Goal: Contribute content: Contribute content

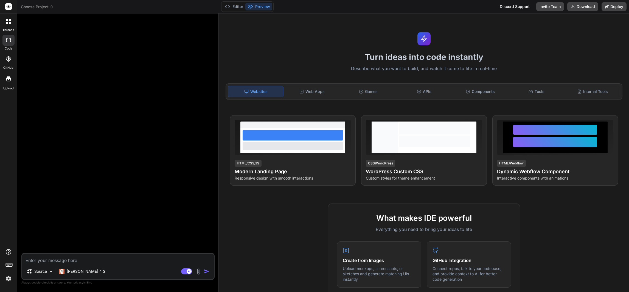
click at [12, 25] on div at bounding box center [9, 22] width 12 height 12
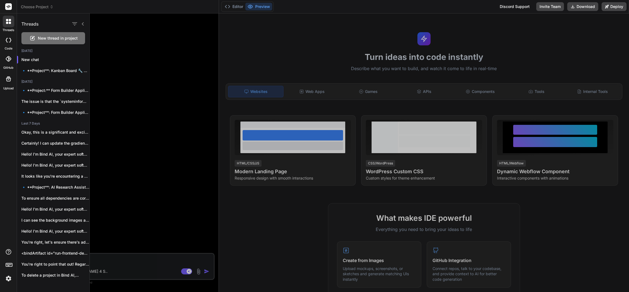
click at [50, 37] on span "New thread in project" at bounding box center [58, 37] width 40 height 5
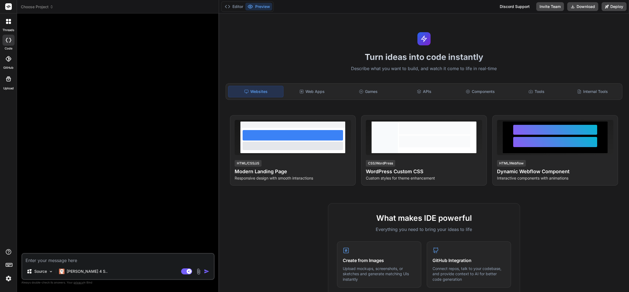
click at [6, 24] on div at bounding box center [9, 22] width 12 height 12
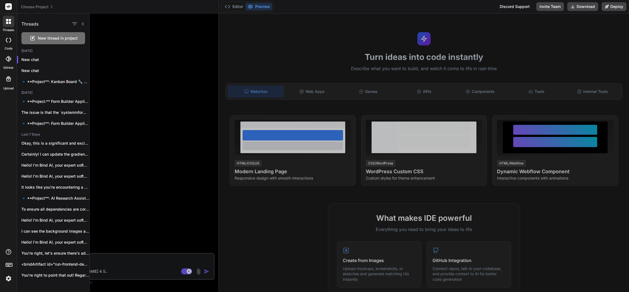
click at [9, 4] on rect at bounding box center [8, 6] width 7 height 7
click at [38, 35] on span "New thread in project" at bounding box center [58, 37] width 40 height 5
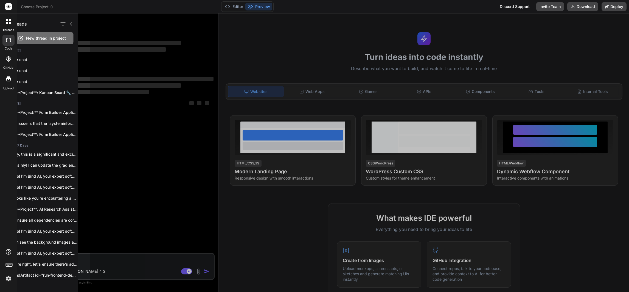
scroll to position [15, 0]
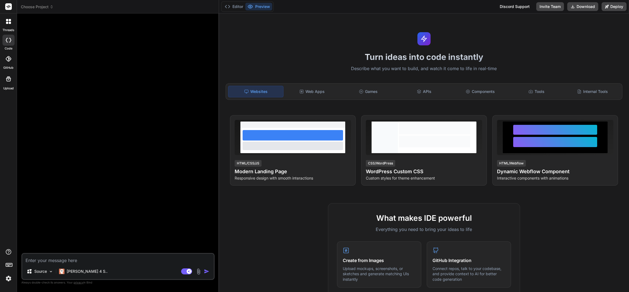
click at [9, 21] on icon at bounding box center [10, 20] width 2 height 2
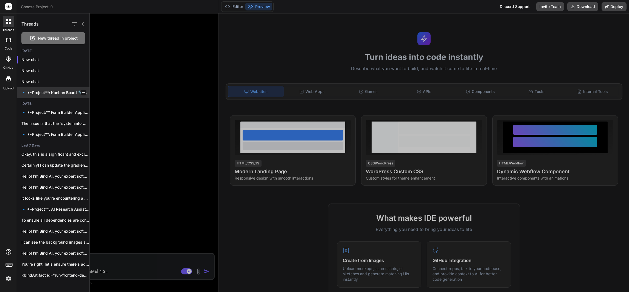
click at [42, 93] on p "🔹 **Project**: Kanban Board 🔧 **Tech..." at bounding box center [55, 92] width 68 height 5
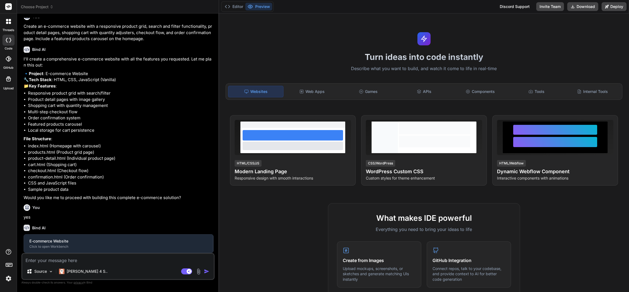
scroll to position [176, 0]
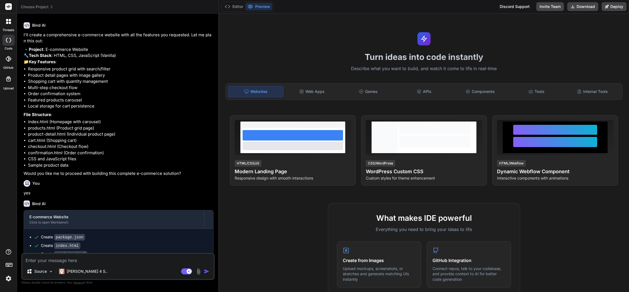
type textarea "x"
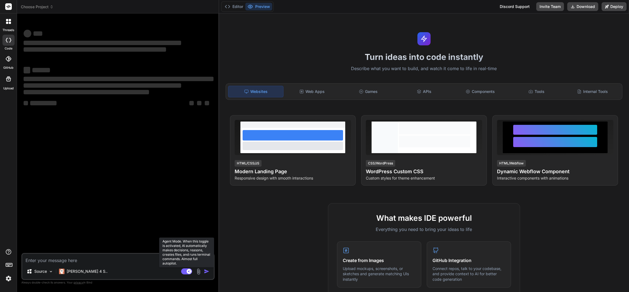
click at [189, 270] on icon at bounding box center [189, 270] width 3 height 3
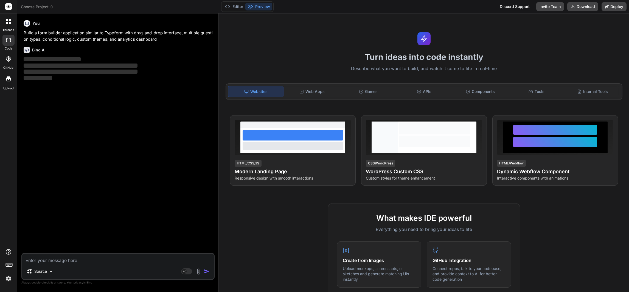
click at [9, 19] on icon at bounding box center [10, 20] width 2 height 2
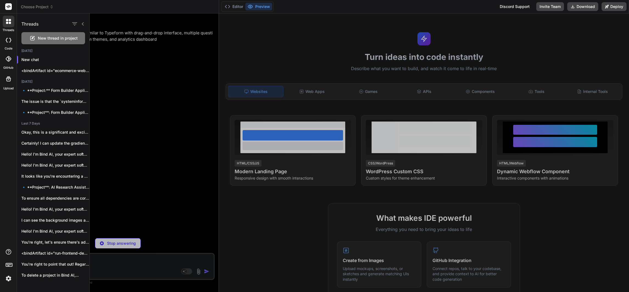
drag, startPoint x: 159, startPoint y: 125, endPoint x: 161, endPoint y: 129, distance: 4.3
click at [161, 129] on div at bounding box center [360, 152] width 540 height 278
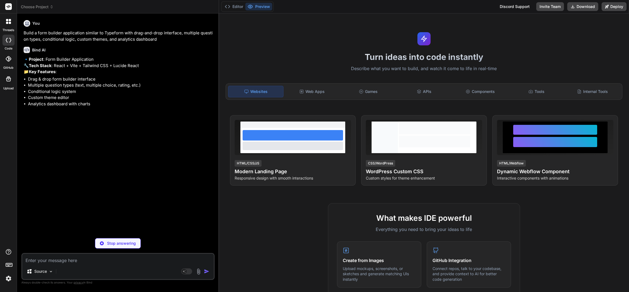
click at [113, 243] on p "Stop answering" at bounding box center [121, 242] width 29 height 5
click at [7, 20] on icon at bounding box center [7, 20] width 2 height 2
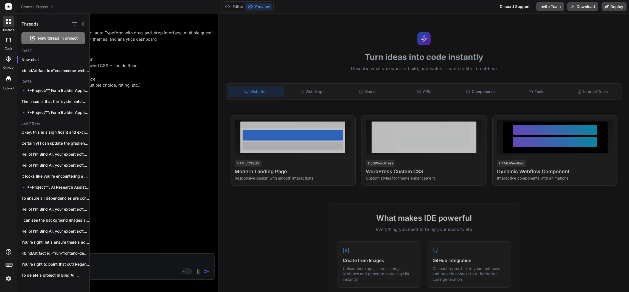
click at [62, 37] on span "New thread in project" at bounding box center [58, 37] width 40 height 5
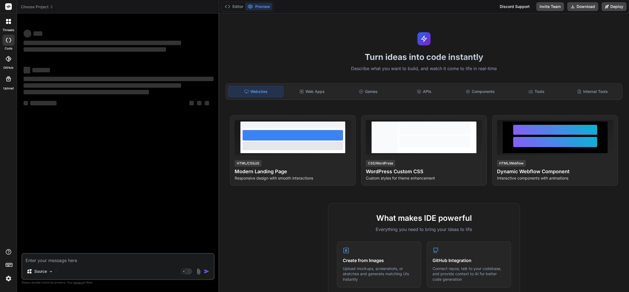
type textarea "x"
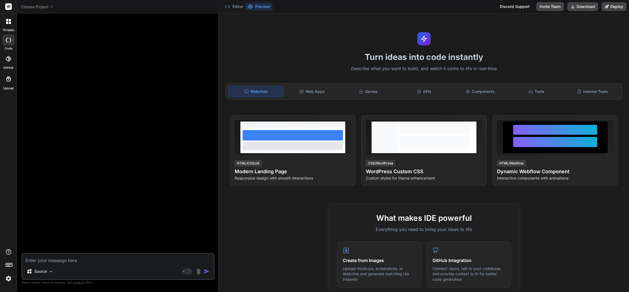
click at [110, 259] on textarea at bounding box center [118, 258] width 192 height 10
click at [49, 4] on span "Choose Project" at bounding box center [37, 6] width 33 height 5
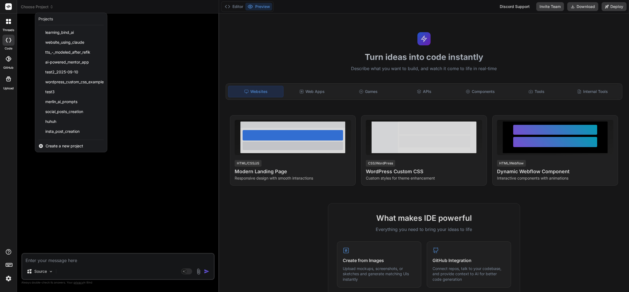
click at [62, 142] on div "Create a new project" at bounding box center [71, 146] width 72 height 12
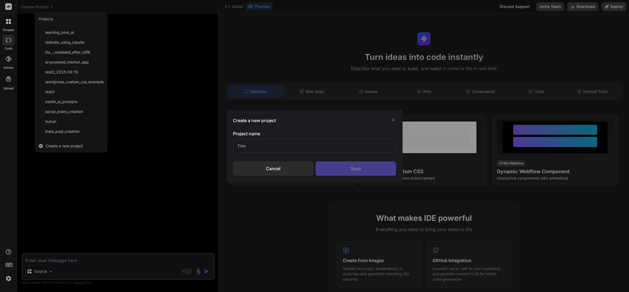
click at [244, 149] on input "text" at bounding box center [314, 145] width 163 height 13
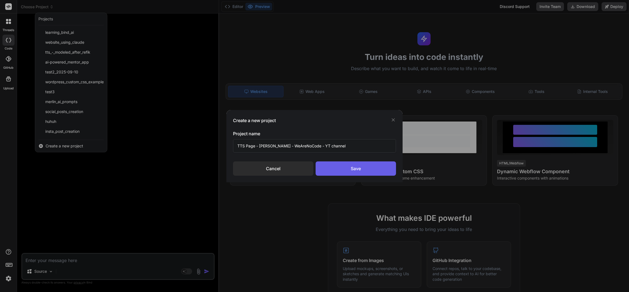
type input "TTS Page - [PERSON_NAME] - WeAreNoCode - YT channel"
click at [350, 164] on div "Save" at bounding box center [356, 168] width 80 height 14
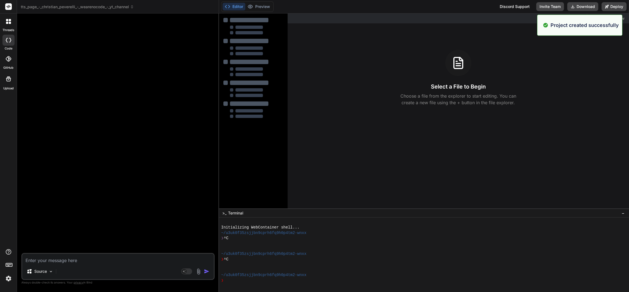
type textarea "x"
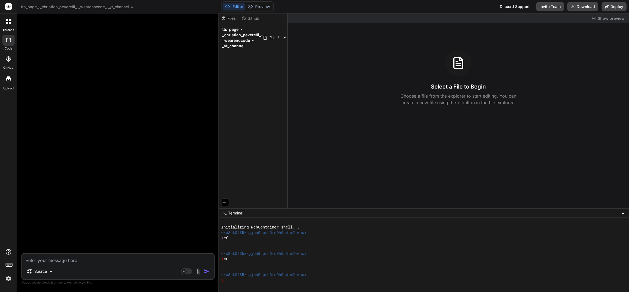
click at [60, 260] on textarea at bounding box center [118, 258] width 192 height 10
paste textarea "Lore: Ips dol s ametco adi elitsedd eiu temporinc utla etdolorem al enimadmi ve…"
type textarea "Lore: Ips dol s ametco adi elitsedd eiu temporinc utla etdolorem al enimadmi ve…"
type textarea "x"
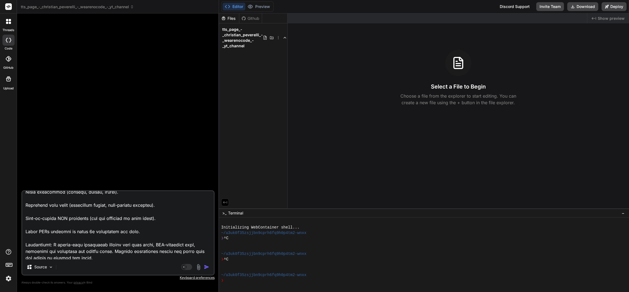
scroll to position [1160, 0]
type textarea "Lore: Ips dol s ametco adi elitsedd eiu temporinc utla etdolorem al enimadmi ve…"
click at [208, 267] on img "button" at bounding box center [206, 266] width 5 height 5
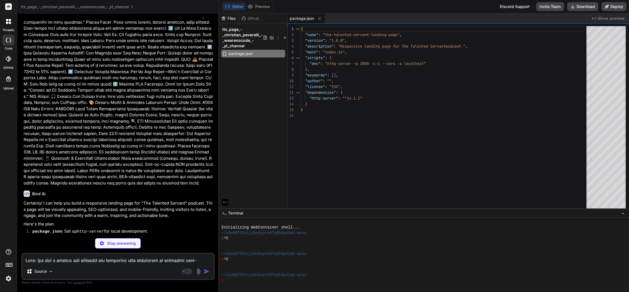
scroll to position [211, 0]
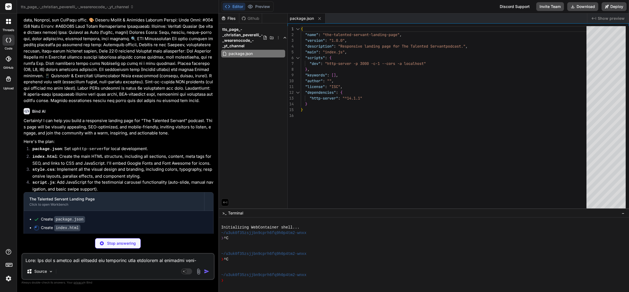
type textarea "x"
type textarea "<script src="script.js"></script> </body> </html>"
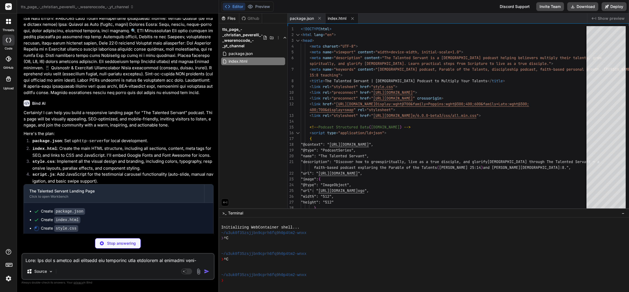
scroll to position [219, 0]
type textarea "x"
type textarea "} .testimonial-card { padding: 20px; } .testimonial-card p { font-size: 1rem; }…"
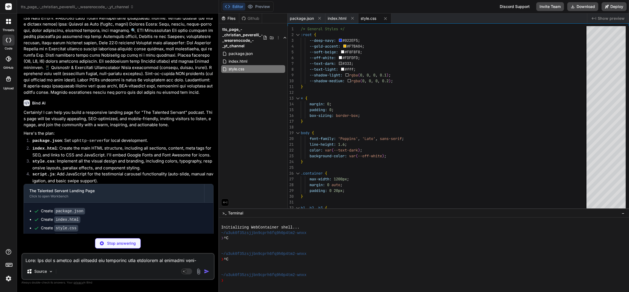
type textarea "x"
type textarea "startAutoSlide(); updateCarousel(); // Ensure initial position is correct } });"
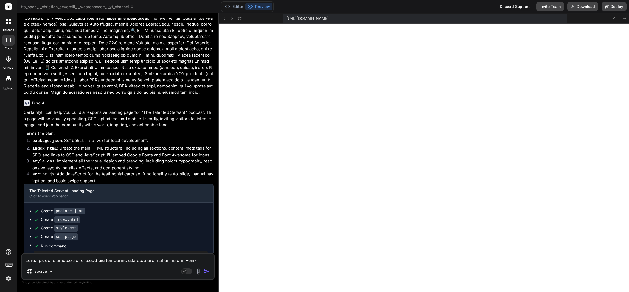
scroll to position [448, 0]
click at [7, 275] on img at bounding box center [8, 277] width 9 height 9
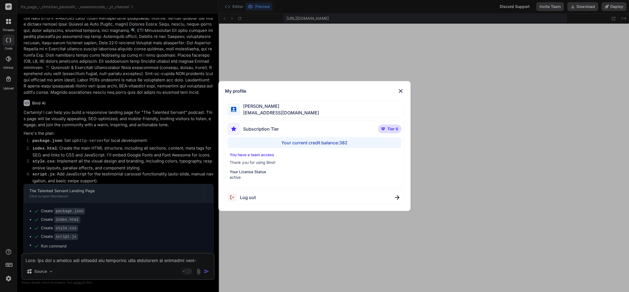
click at [7, 275] on div "My profile [PERSON_NAME] [EMAIL_ADDRESS][DOMAIN_NAME] Subscription Tier Tier 6 …" at bounding box center [314, 146] width 629 height 292
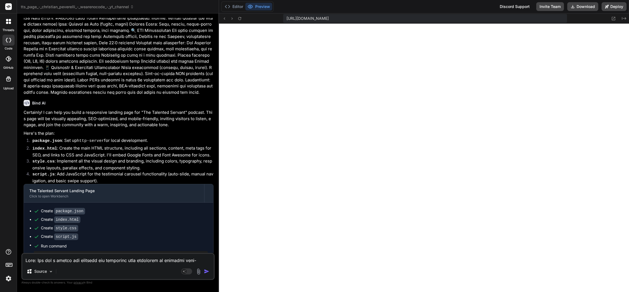
click at [6, 275] on img at bounding box center [8, 277] width 9 height 9
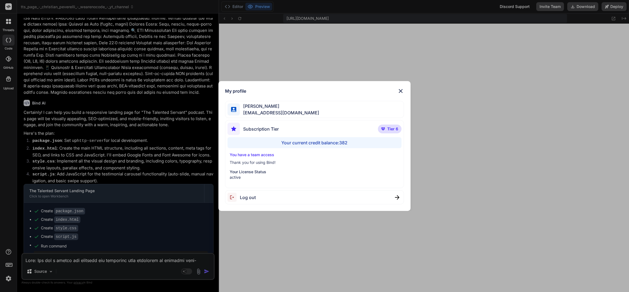
click at [6, 275] on div "My profile [PERSON_NAME] [EMAIL_ADDRESS][DOMAIN_NAME] Subscription Tier Tier 6 …" at bounding box center [314, 146] width 629 height 292
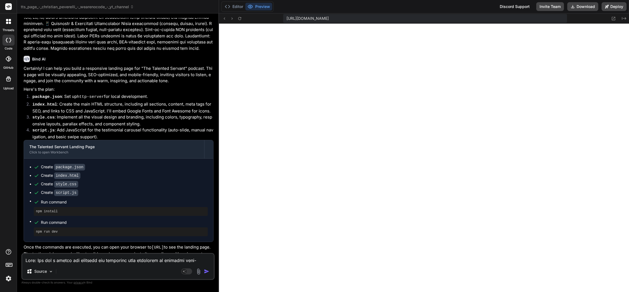
scroll to position [270, 0]
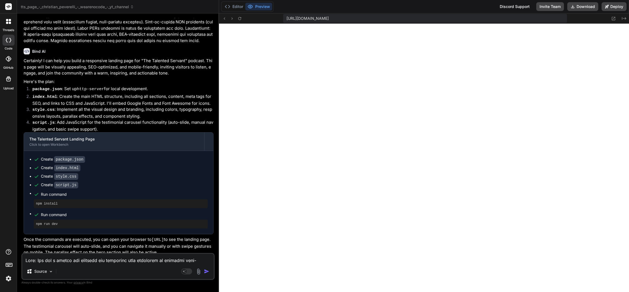
click at [263, 5] on button "Preview" at bounding box center [258, 7] width 27 height 8
click at [588, 7] on button "Download" at bounding box center [583, 6] width 31 height 9
click at [186, 270] on rect at bounding box center [184, 271] width 5 height 5
click at [187, 271] on rect at bounding box center [189, 271] width 5 height 5
type textarea "x"
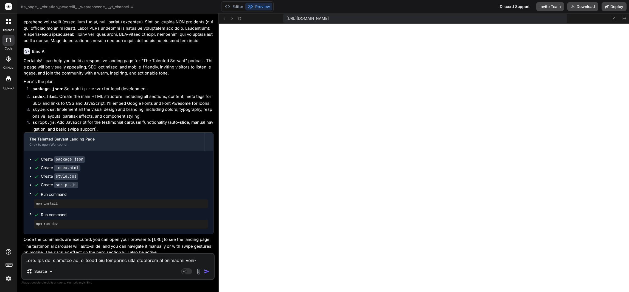
click at [166, 261] on textarea at bounding box center [118, 258] width 192 height 10
type textarea "u"
type textarea "x"
type textarea "up"
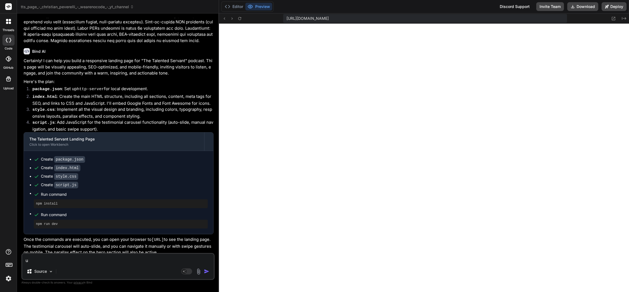
type textarea "x"
type textarea "upd"
type textarea "x"
type textarea "upda"
type textarea "x"
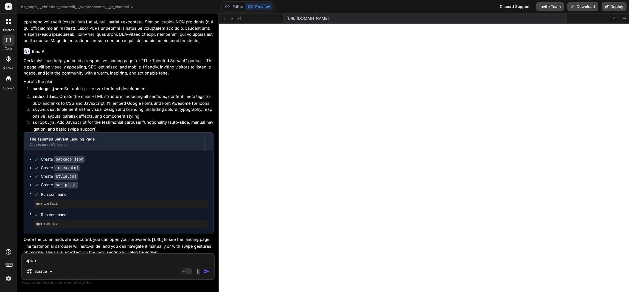
type textarea "updat"
type textarea "x"
type textarea "update"
type textarea "x"
type textarea "update"
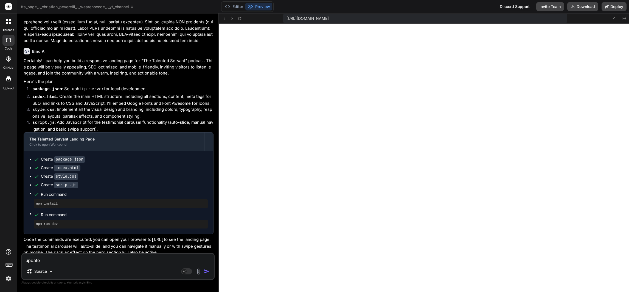
type textarea "x"
type textarea "update t"
type textarea "x"
type textarea "update th"
type textarea "x"
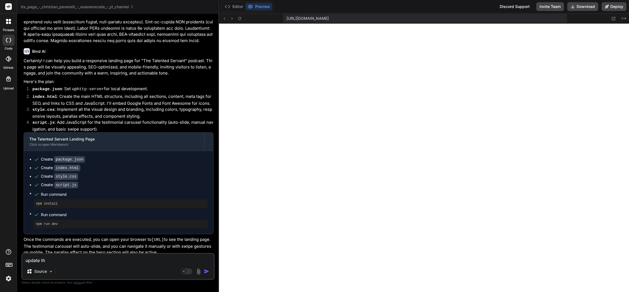
type textarea "update the"
type textarea "x"
type textarea "update the"
type textarea "x"
type textarea "update the p"
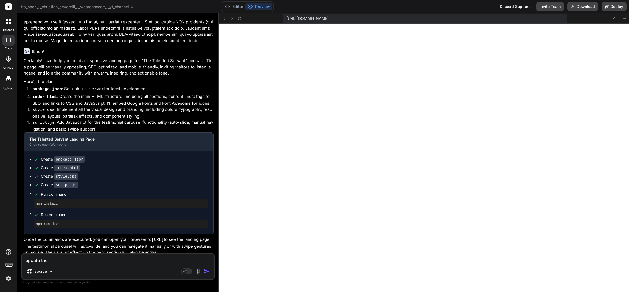
type textarea "x"
type textarea "update the pa"
type textarea "x"
type textarea "update the pag"
type textarea "x"
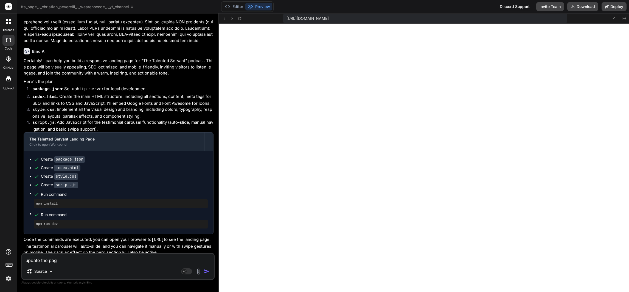
type textarea "update the page"
type textarea "x"
type textarea "update the page"
type textarea "x"
type textarea "update the page t"
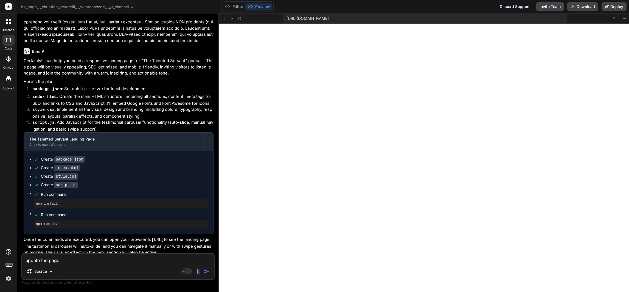
type textarea "x"
type textarea "update the page to"
type textarea "x"
type textarea "update the page to"
type textarea "x"
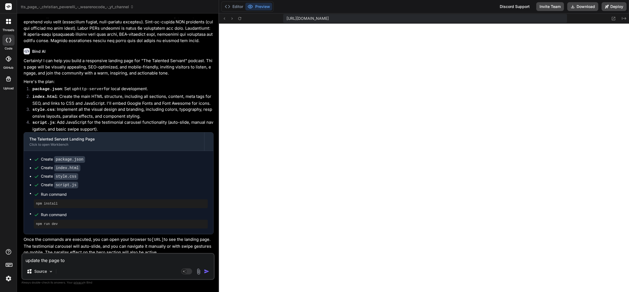
type textarea "update the page to h"
type textarea "x"
type textarea "update the page to ha"
type textarea "x"
type textarea "update the page to hav"
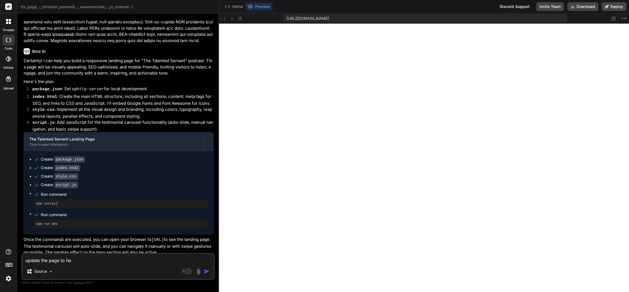
type textarea "x"
type textarea "update the page to have"
type textarea "x"
type textarea "update the page to have"
type textarea "x"
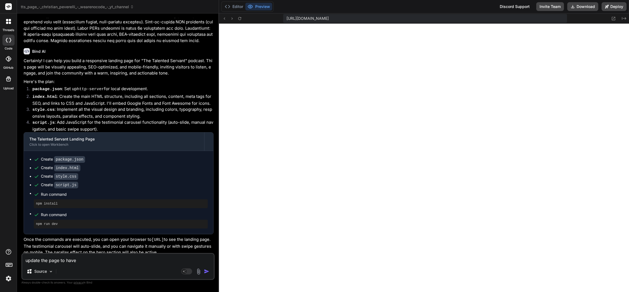
type textarea "update the page to have a"
type textarea "x"
type textarea "update the page to have a"
type textarea "x"
type textarea "update the page to have a g"
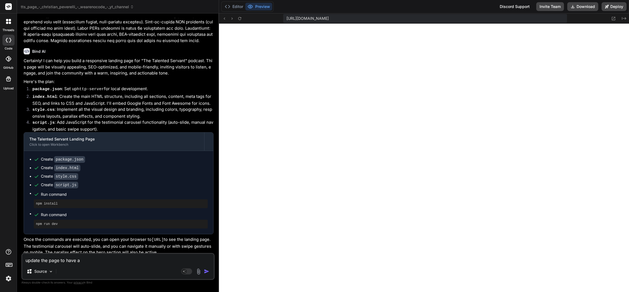
type textarea "x"
type textarea "update the page to have a gr"
type textarea "x"
type textarea "update the page to have a gra"
type textarea "x"
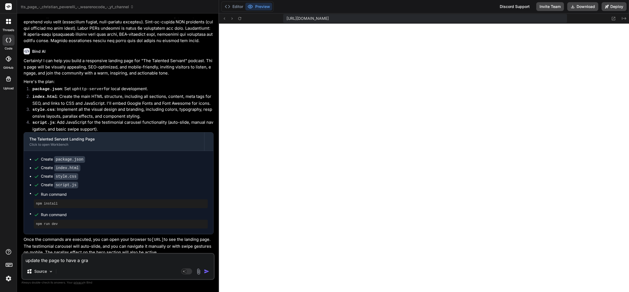
type textarea "update the page to have a gras"
type textarea "x"
type textarea "update the page to have a grass"
type textarea "x"
type textarea "update the page to have a grassm"
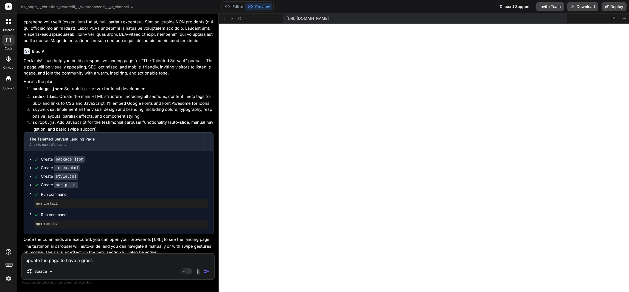
type textarea "x"
type textarea "update the page to have a grassmo"
type textarea "x"
type textarea "update the page to have a grassmop"
type textarea "x"
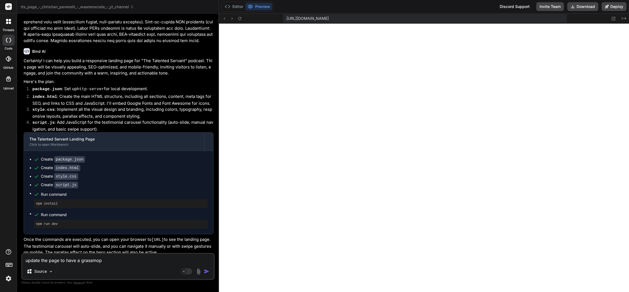
type textarea "update the page to have a grassmo"
type textarea "x"
type textarea "update the page to have a grassmor"
type textarea "x"
type textarea "update the page to have a grassmorp"
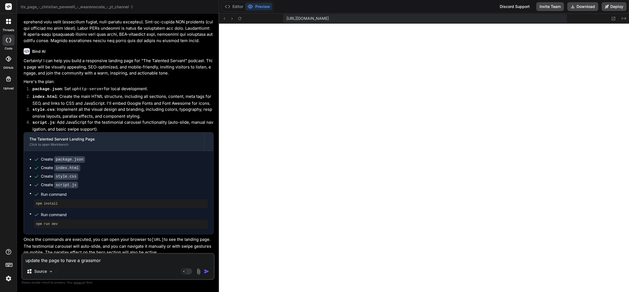
type textarea "x"
type textarea "update the page to have a grassmorph"
type textarea "x"
type textarea "update the page to have a grassmorphi"
type textarea "x"
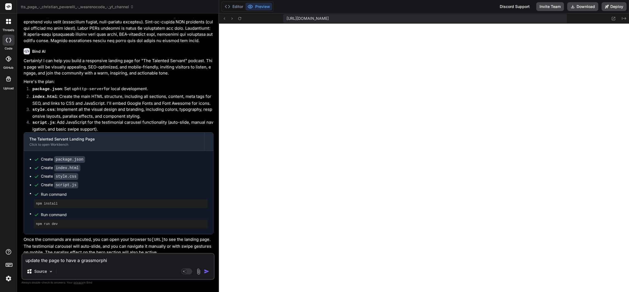
type textarea "update the page to have a grassmorphic"
type textarea "x"
type textarea "update the page to have a grassmorphic"
type textarea "x"
type textarea "update the page to have a grassmorphic a"
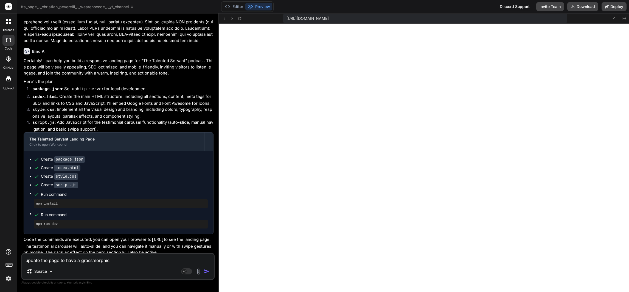
type textarea "x"
type textarea "update the page to have a grassmorphic an"
type textarea "x"
type textarea "update the page to have a grassmorphic and"
type textarea "x"
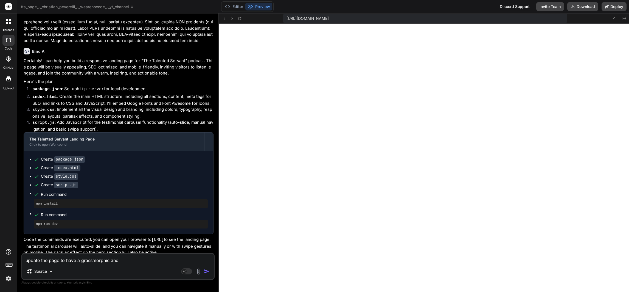
type textarea "update the page to have a grassmorphic and"
type textarea "x"
type textarea "update the page to have a grassmorphic and e"
type textarea "x"
type textarea "update the page to have a grassmorphic and el"
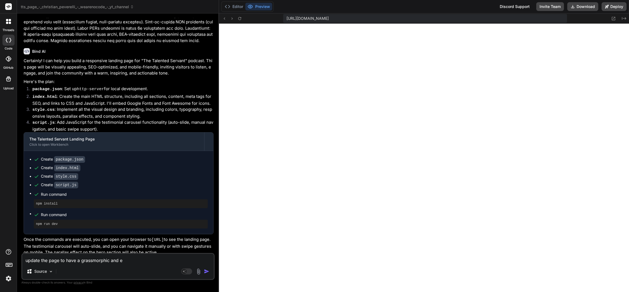
type textarea "x"
type textarea "update the page to have a grassmorphic and ele"
type textarea "x"
type textarea "update the page to have a grassmorphic and eleg"
type textarea "x"
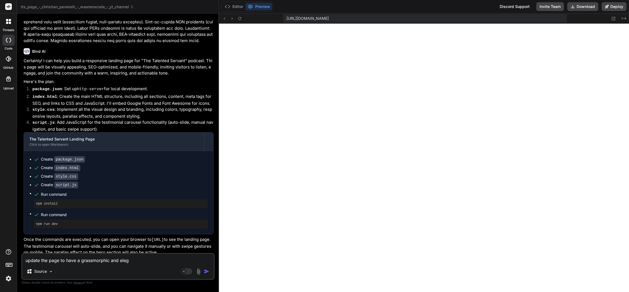
type textarea "update the page to have a grassmorphic and elega"
type textarea "x"
type textarea "update the page to have a grassmorphic and elegan"
type textarea "x"
type textarea "update the page to have a grassmorphic and elegant"
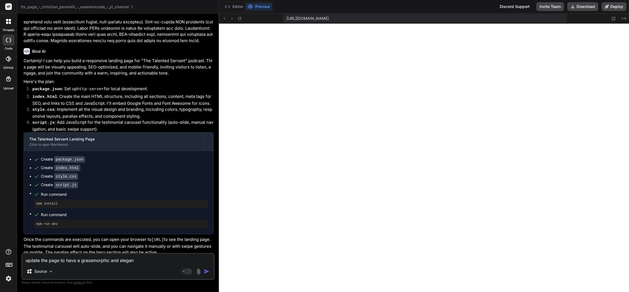
type textarea "x"
type textarea "update the page to have a grassmorphic and elegant"
type textarea "x"
type textarea "update the page to have a grassmorphic and elegant s"
type textarea "x"
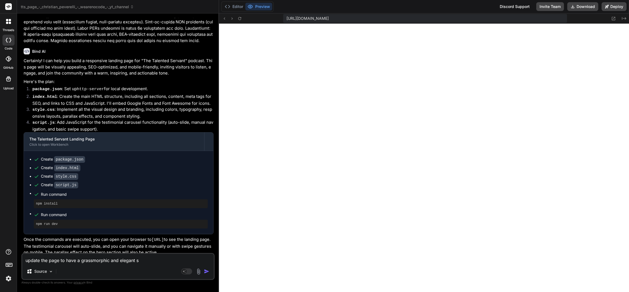
type textarea "update the page to have a grassmorphic and elegant st"
type textarea "x"
type textarea "update the page to have a grassmorphic and elegant sty"
type textarea "x"
type textarea "update the page to have a grassmorphic and elegant styl"
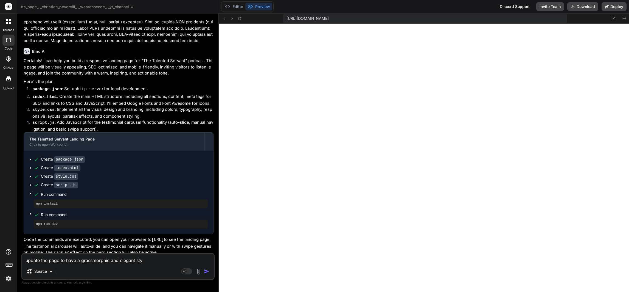
type textarea "x"
type textarea "update the page to have a grassmorphic and elegant style"
type textarea "x"
type textarea "update the page to have a grassmorphic and elegant style."
type textarea "x"
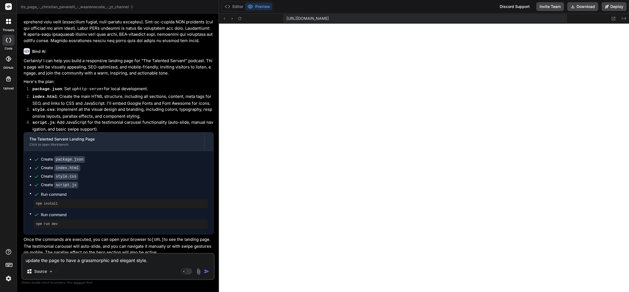
type textarea "update the page to have a grassmorphic and elegant style."
type textarea "x"
type textarea "update the page to have a grassmorphic and elegant style."
type textarea "x"
type textarea "update the page to have a grassmorphic and elegant style. M"
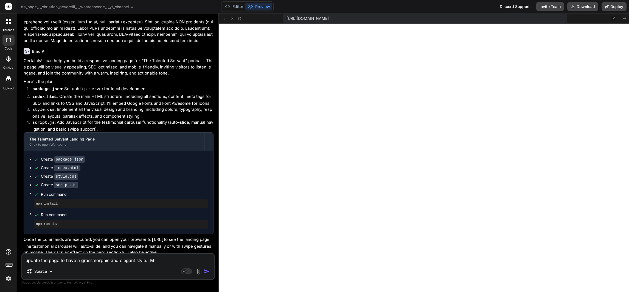
type textarea "x"
type textarea "update the page to have a grassmorphic and elegant style. Ma"
type textarea "x"
type textarea "update the page to have a grassmorphic and elegant style. Make"
type textarea "x"
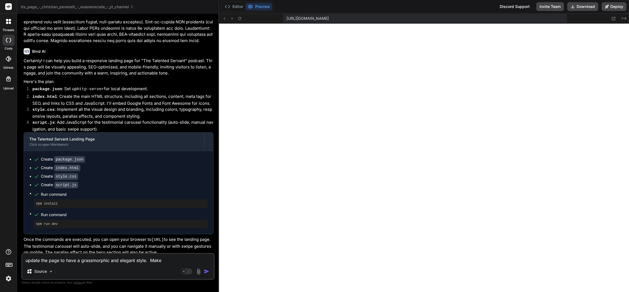
type textarea "update the page to have a grassmorphic and elegant style. Make"
type textarea "x"
type textarea "update the page to have a grassmorphic and elegant style. Make i"
type textarea "x"
type textarea "update the page to have a grassmorphic and elegant style. Make it"
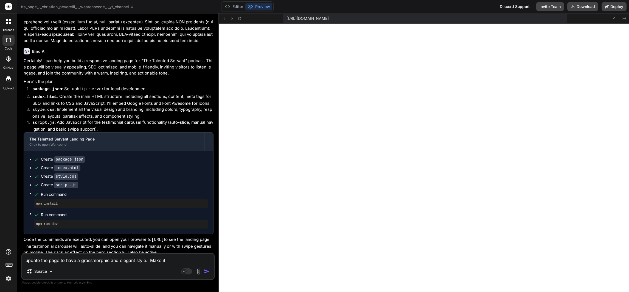
type textarea "x"
type textarea "update the page to have a grassmorphic and elegant style. Make it"
type textarea "x"
type textarea "update the page to have a grassmorphic and elegant style. Make it"
type textarea "x"
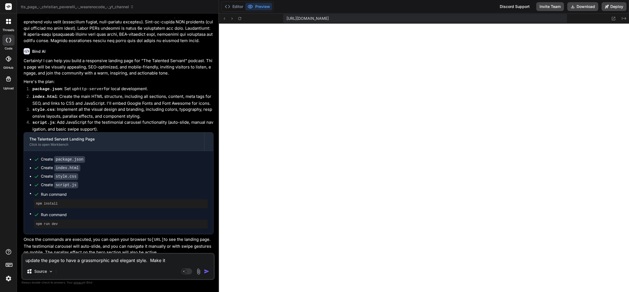
type textarea "update the page to have a grassmorphic and elegant style. Make i"
type textarea "x"
type textarea "update the page to have a grassmorphic and elegant style. Make"
type textarea "x"
type textarea "update the page to have a grassmorphic and elegant style. Make"
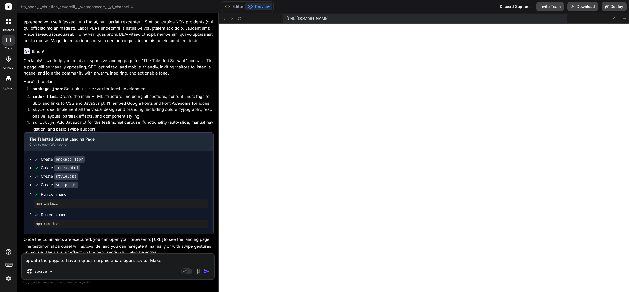
type textarea "x"
type textarea "update the page to have a grassmorphic and elegant style. Mak"
type textarea "x"
type textarea "update the page to have a grassmorphic and elegant style. Ma"
type textarea "x"
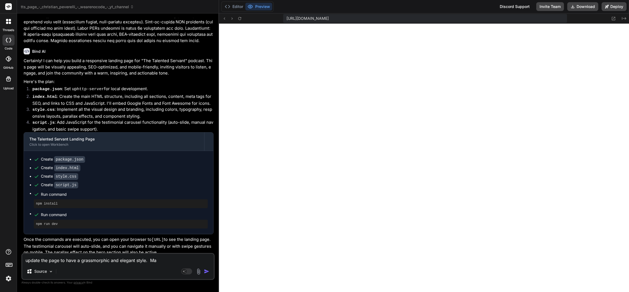
type textarea "update the page to have a grassmorphic and elegant style. M"
type textarea "x"
type textarea "update the page to have a grassmorphic and elegant style."
type textarea "x"
type textarea "update the page to have a grassmorphic and elegant style."
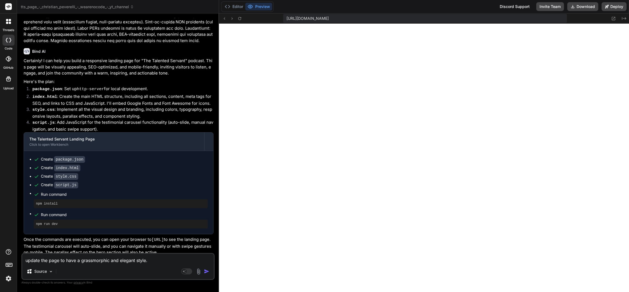
type textarea "x"
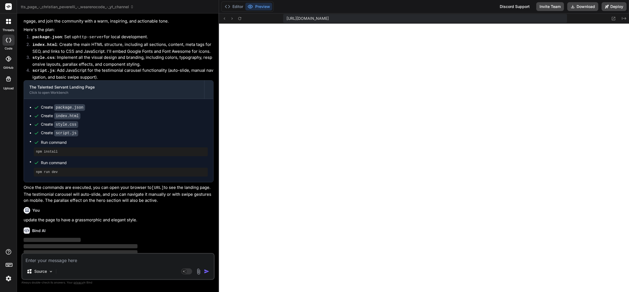
scroll to position [327, 0]
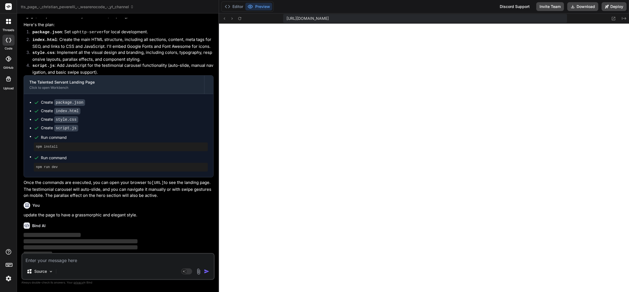
click at [5, 276] on img at bounding box center [8, 277] width 9 height 9
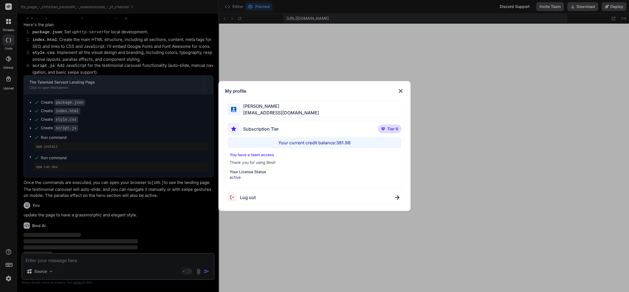
click at [9, 278] on div "My profile [PERSON_NAME] [EMAIL_ADDRESS][DOMAIN_NAME] Subscription Tier Tier 6 …" at bounding box center [314, 146] width 629 height 292
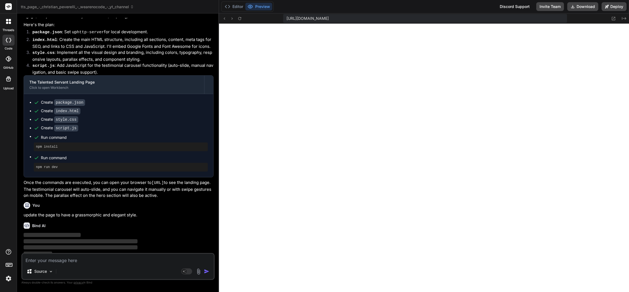
click at [5, 278] on img at bounding box center [8, 277] width 9 height 9
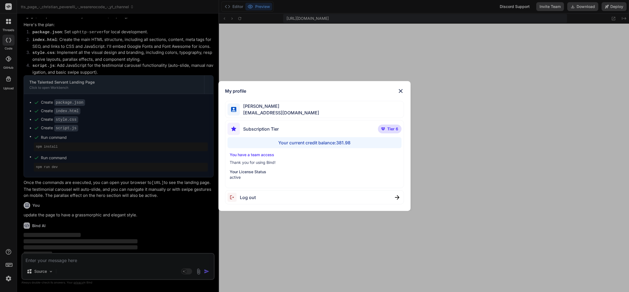
click at [402, 91] on img at bounding box center [401, 91] width 7 height 7
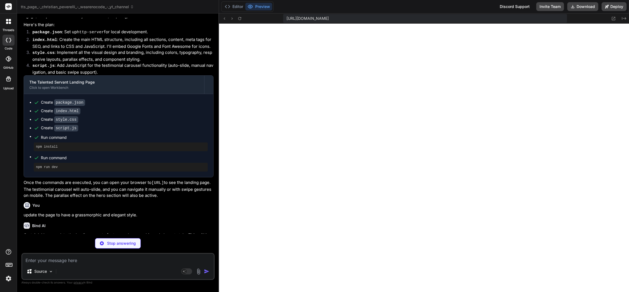
type textarea "x"
type textarea "</footer> <script src="script.js"></script> </body> </html>"
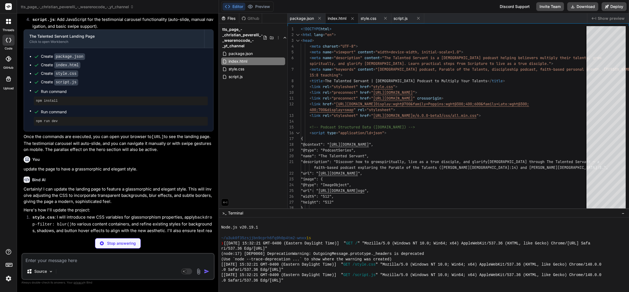
scroll to position [431, 0]
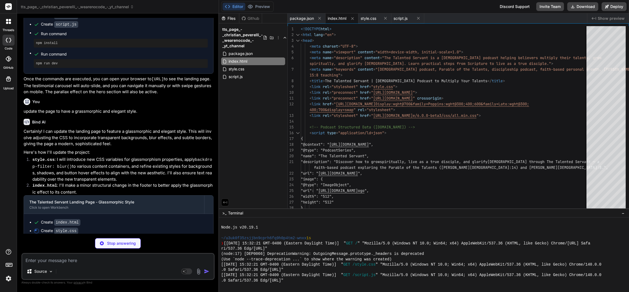
type textarea "x"
type textarea ".testimonial-card p { font-size: 1rem; } .about-text, .about-image, .resource-t…"
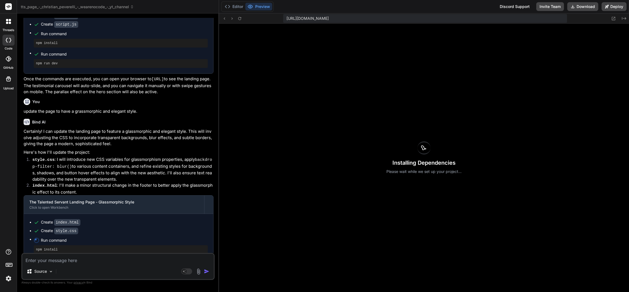
scroll to position [511, 0]
type textarea "x"
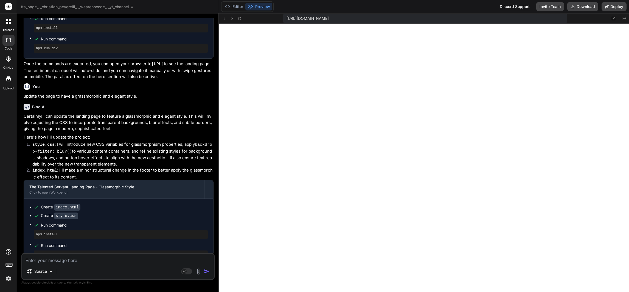
scroll to position [488, 0]
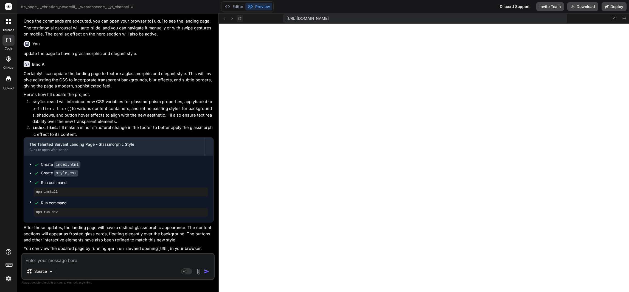
click at [241, 19] on icon at bounding box center [239, 18] width 5 height 5
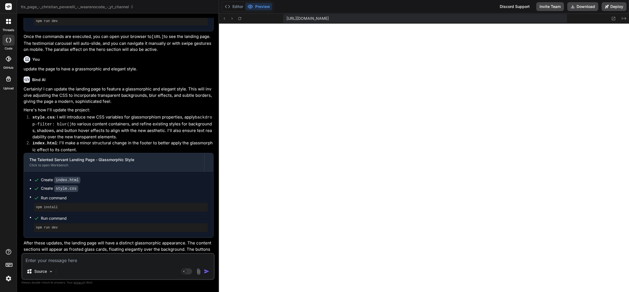
scroll to position [447, 0]
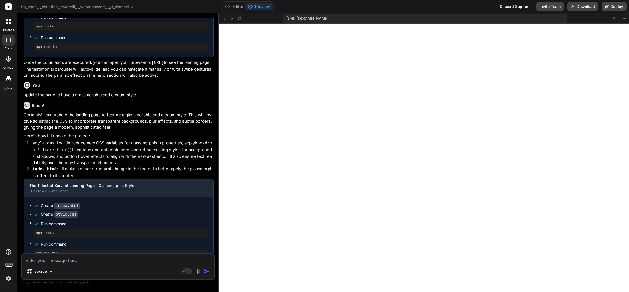
click at [104, 256] on textarea at bounding box center [118, 258] width 192 height 10
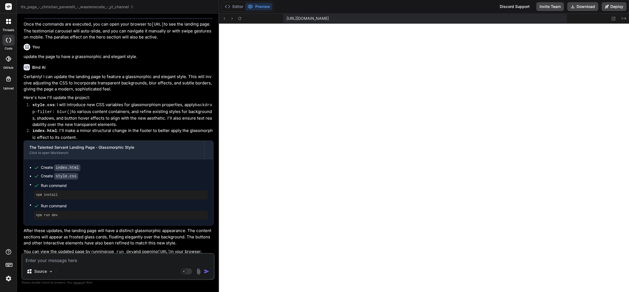
scroll to position [488, 0]
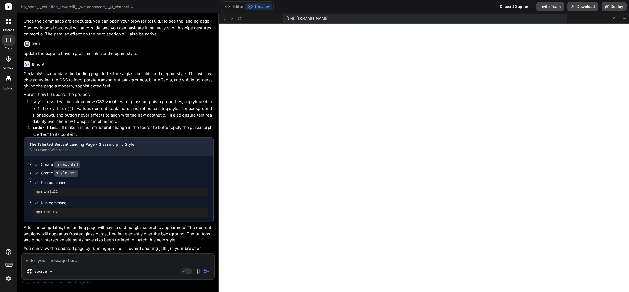
click at [79, 259] on textarea at bounding box center [118, 258] width 192 height 10
type textarea "re"
type textarea "x"
type textarea "rem"
type textarea "x"
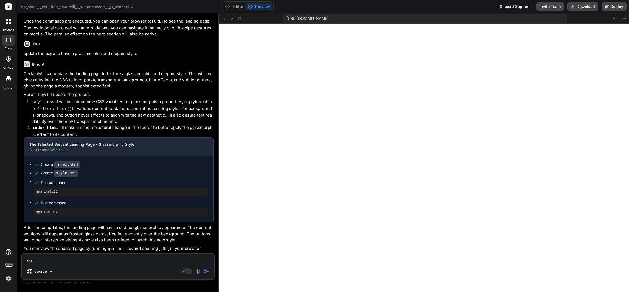
type textarea "remo"
type textarea "x"
type textarea "remoe"
type textarea "x"
type textarea "remoe"
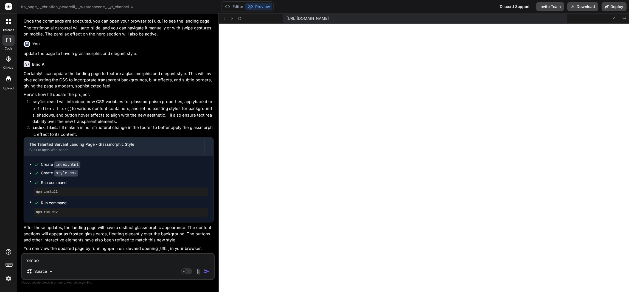
type textarea "x"
type textarea "remoe t"
type textarea "x"
type textarea "remoe th"
type textarea "x"
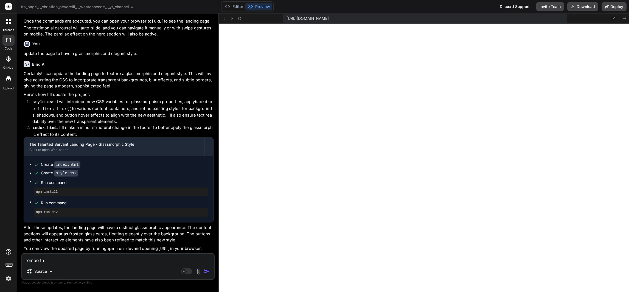
type textarea "remoe the"
type textarea "x"
type textarea "remoe the"
type textarea "x"
type textarea "remoe the"
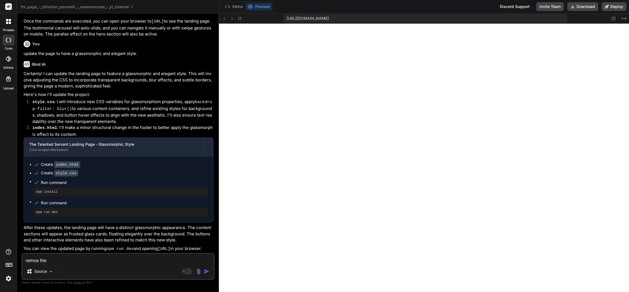
type textarea "x"
type textarea "remoe th"
type textarea "x"
type textarea "remoe t"
type textarea "x"
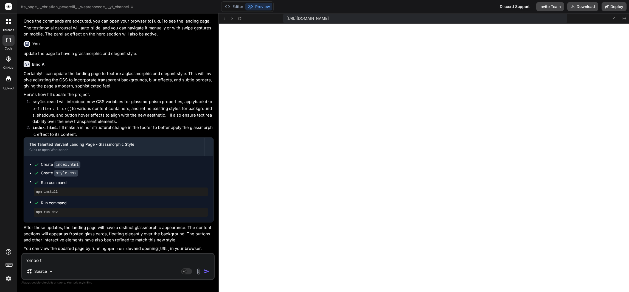
type textarea "remoe"
type textarea "x"
type textarea "remoe"
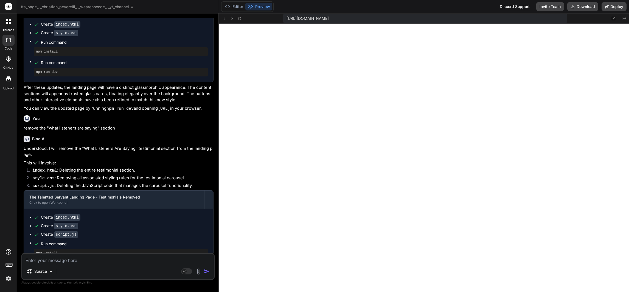
scroll to position [954, 0]
click at [237, 18] on button at bounding box center [240, 18] width 7 height 7
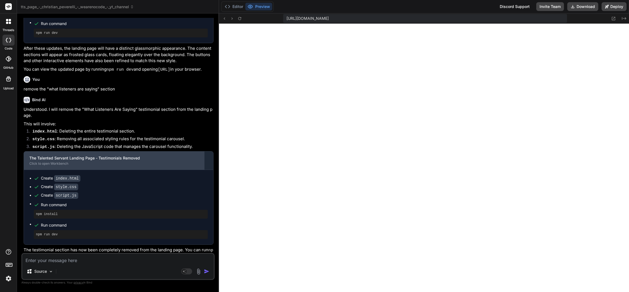
scroll to position [674, 0]
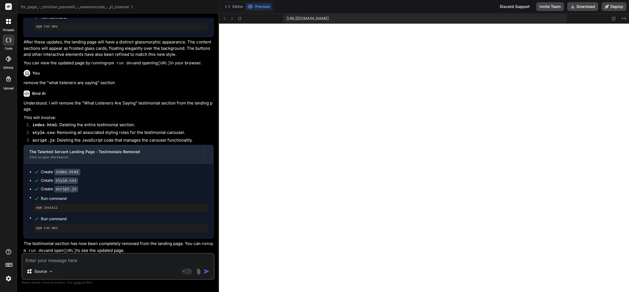
click at [142, 262] on textarea at bounding box center [118, 258] width 192 height 10
click at [144, 261] on textarea at bounding box center [118, 258] width 192 height 10
click at [134, 262] on textarea "update the entire landing page to use neumorphism style. ensure it has a peacef…" at bounding box center [118, 258] width 192 height 10
paste textarea "Transform this existing webpage into a modern neumorphism (soft UI) design whil…"
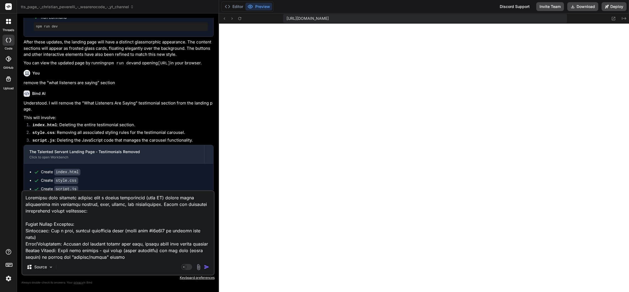
scroll to position [270, 0]
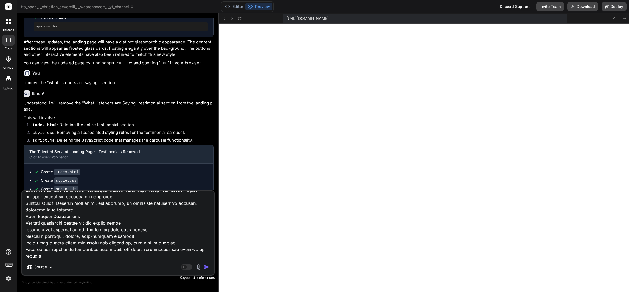
click at [206, 266] on img "button" at bounding box center [206, 266] width 5 height 5
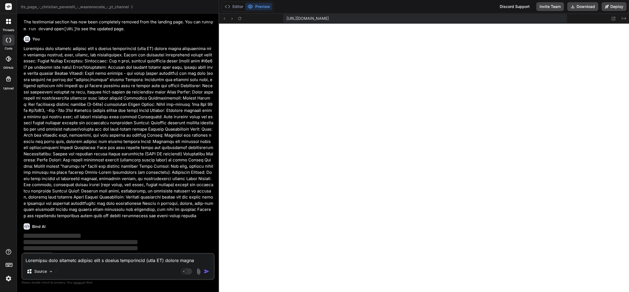
scroll to position [897, 0]
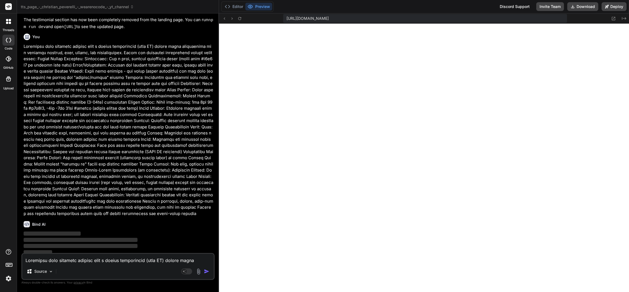
click at [8, 276] on img at bounding box center [8, 277] width 9 height 9
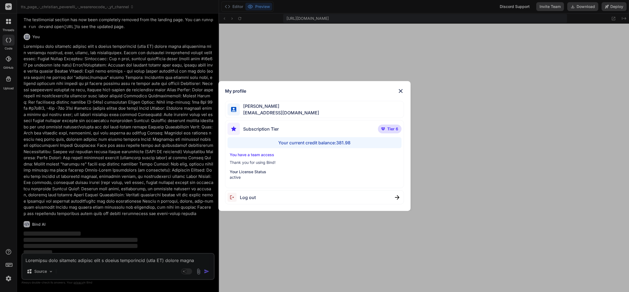
click at [8, 277] on div "My profile [PERSON_NAME] [EMAIL_ADDRESS][DOMAIN_NAME] Subscription Tier Tier 6 …" at bounding box center [314, 146] width 629 height 292
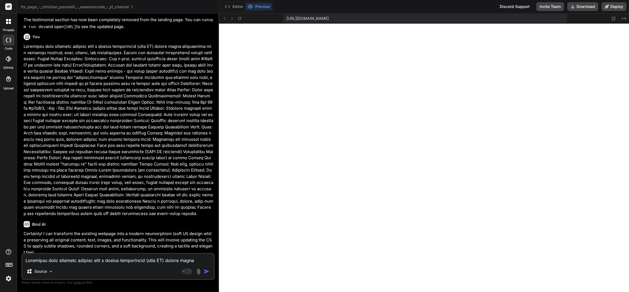
scroll to position [1087, 0]
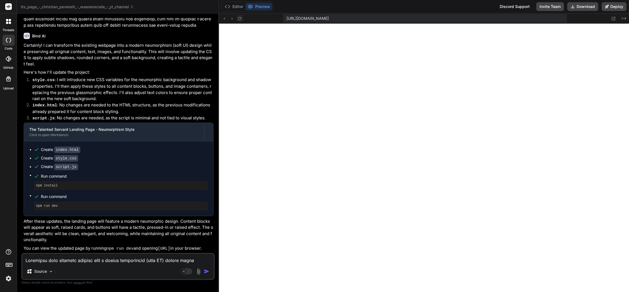
click at [239, 17] on icon at bounding box center [239, 18] width 5 height 5
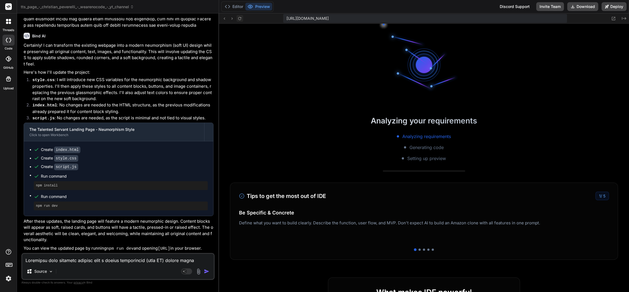
scroll to position [1270, 0]
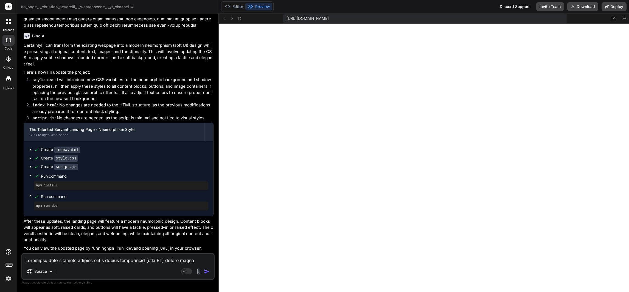
click at [116, 265] on div "Source Agent Mode. When this toggle is activated, AI automatically makes decisi…" at bounding box center [117, 266] width 193 height 27
drag, startPoint x: 94, startPoint y: 254, endPoint x: 98, endPoint y: 255, distance: 3.7
click at [98, 255] on div "Source Agent Mode. When this toggle is activated, AI automatically makes decisi…" at bounding box center [117, 266] width 193 height 27
click at [96, 261] on textarea at bounding box center [118, 258] width 192 height 10
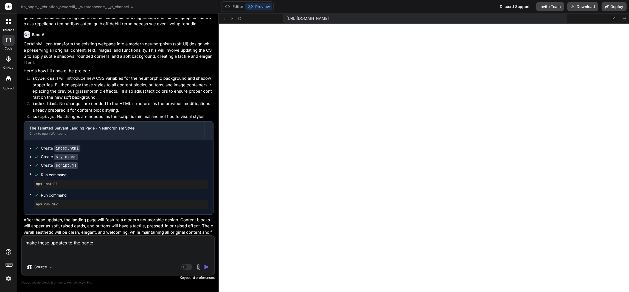
paste textarea "Background: Use a soft, neutral background color (light gray #f0f0f3 or similar…"
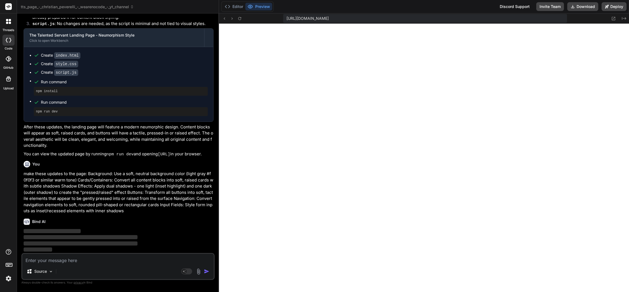
scroll to position [1181, 0]
click at [6, 277] on img at bounding box center [8, 277] width 9 height 9
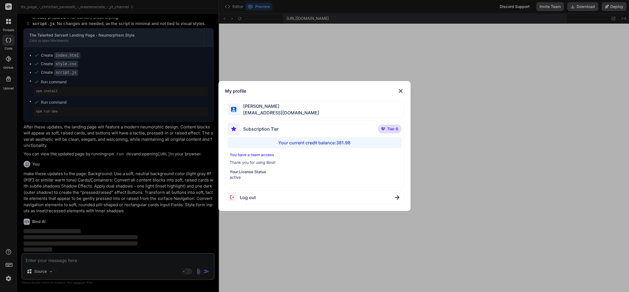
click at [6, 277] on div "My profile [PERSON_NAME] [EMAIL_ADDRESS][DOMAIN_NAME] Subscription Tier Tier 6 …" at bounding box center [314, 146] width 629 height 292
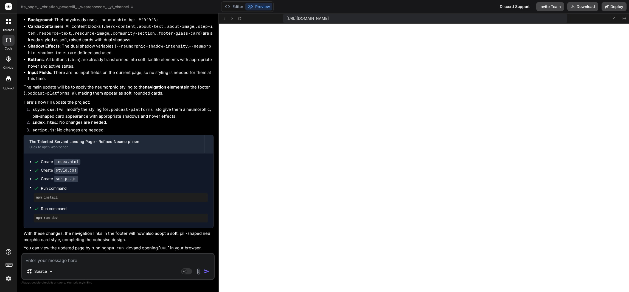
scroll to position [1502, 0]
click at [240, 18] on icon at bounding box center [239, 18] width 5 height 5
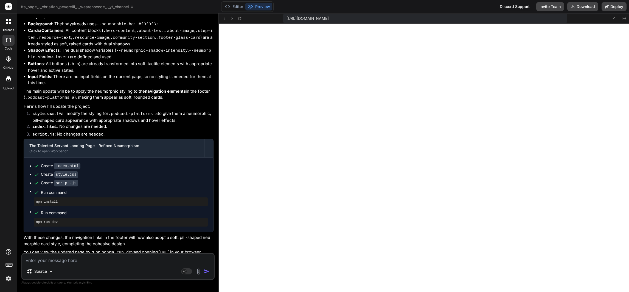
scroll to position [1421, 0]
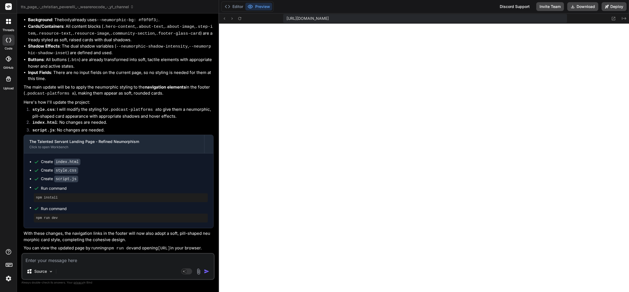
click at [93, 261] on textarea at bounding box center [118, 258] width 192 height 10
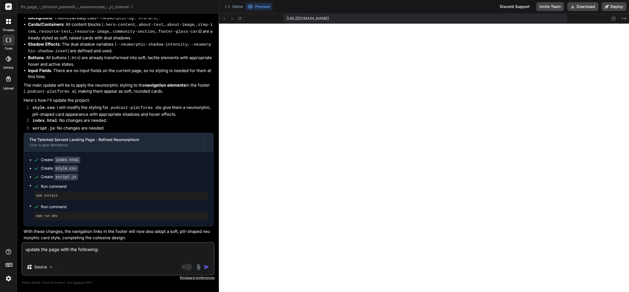
paste textarea "Responsive, animated grids for posts or scripture highlights Incorporates subtl…"
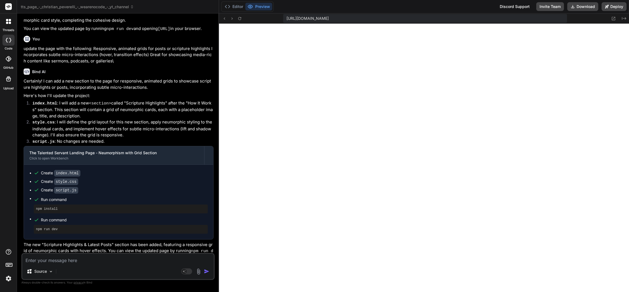
scroll to position [1646, 0]
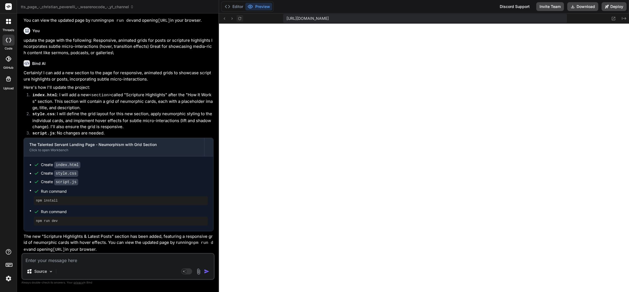
click at [241, 18] on icon at bounding box center [239, 18] width 3 height 3
click at [99, 258] on textarea at bounding box center [118, 258] width 192 height 10
click at [89, 258] on textarea at bounding box center [118, 258] width 192 height 10
click at [187, 269] on rect at bounding box center [186, 271] width 11 height 6
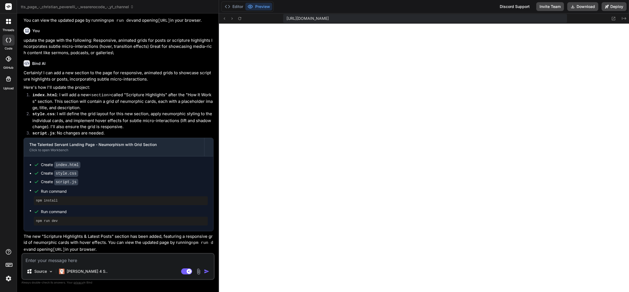
click at [80, 260] on textarea at bounding box center [118, 258] width 192 height 10
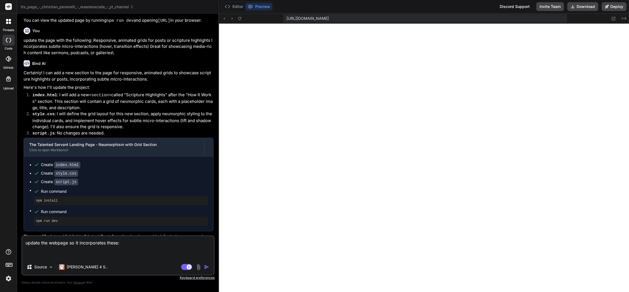
paste textarea "Uses frosted glass backgrounds, semi-transparency, and layered effects Futurist…"
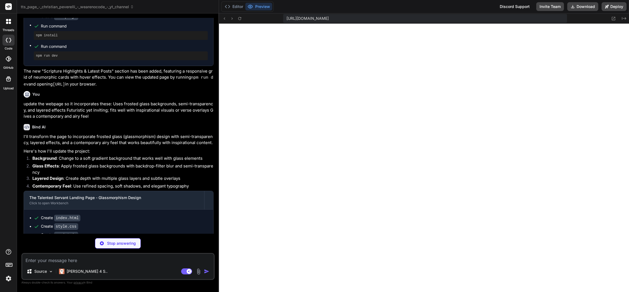
scroll to position [2050, 0]
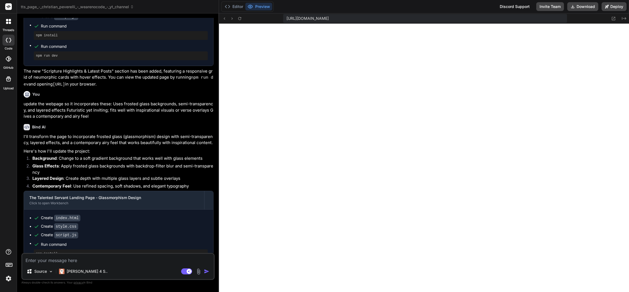
click at [141, 259] on textarea at bounding box center [118, 258] width 192 height 10
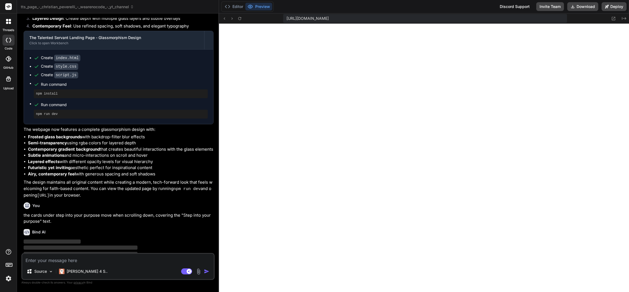
scroll to position [1978, 0]
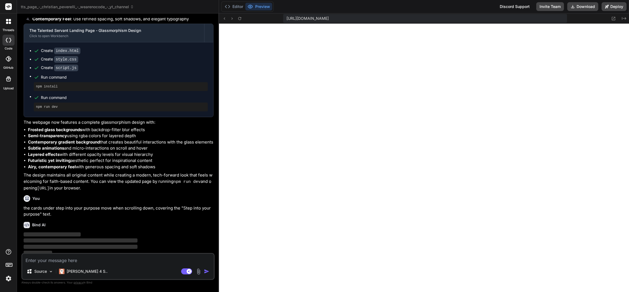
click at [7, 276] on img at bounding box center [8, 277] width 9 height 9
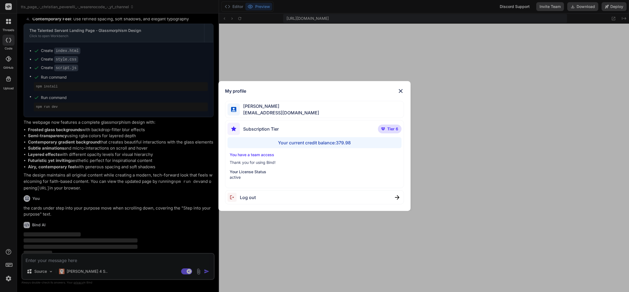
click at [7, 278] on div "My profile [PERSON_NAME] [EMAIL_ADDRESS][DOMAIN_NAME] Subscription Tier Tier 6 …" at bounding box center [314, 146] width 629 height 292
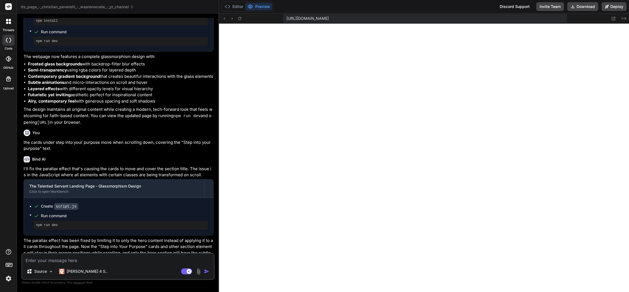
scroll to position [2051, 0]
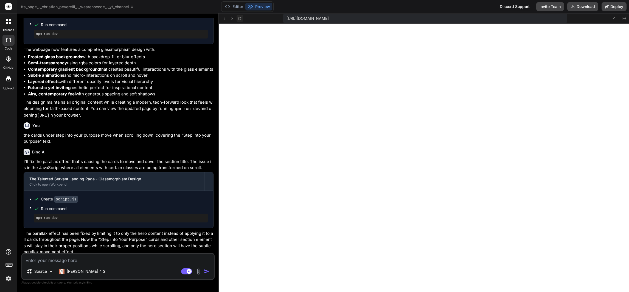
click at [239, 17] on icon at bounding box center [239, 18] width 3 height 3
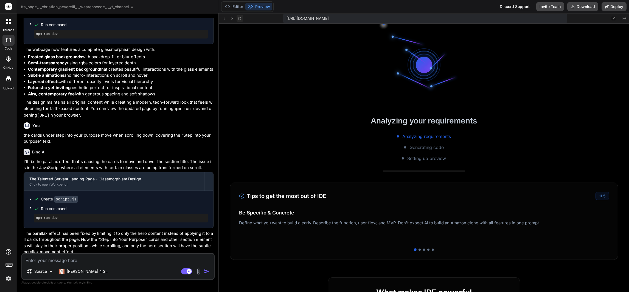
scroll to position [2224, 0]
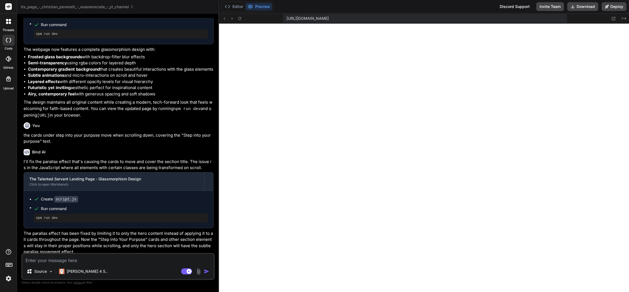
click at [128, 260] on textarea at bounding box center [118, 258] width 192 height 10
click at [110, 258] on textarea at bounding box center [118, 258] width 192 height 10
click at [125, 261] on textarea at bounding box center [118, 258] width 192 height 10
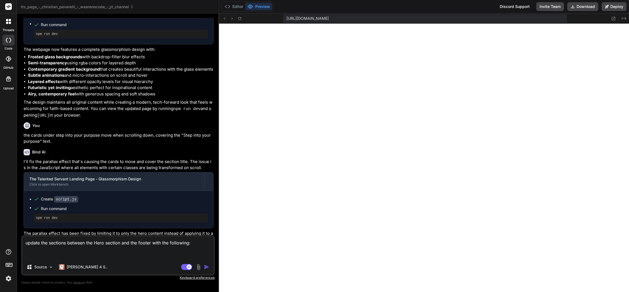
paste textarea "Responsive, animated grids for posts or scripture highlights Incorporates subtl…"
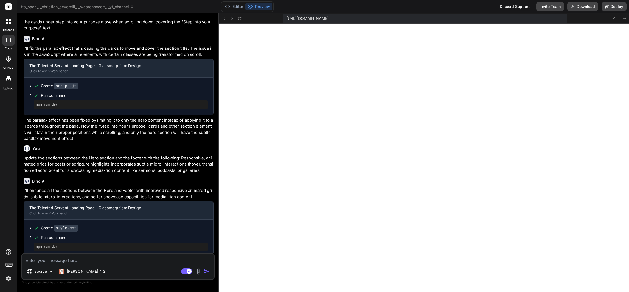
scroll to position [2356, 0]
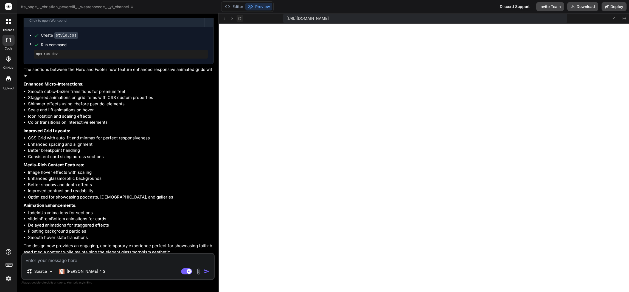
click at [240, 18] on icon at bounding box center [239, 18] width 3 height 3
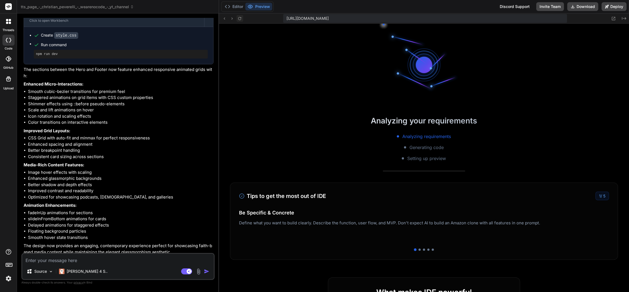
scroll to position [2399, 0]
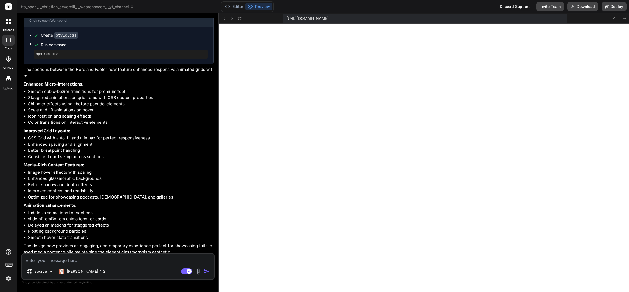
click at [75, 259] on textarea at bounding box center [118, 258] width 192 height 10
click at [84, 259] on textarea "add the appropriate images to the "Scripture Highlights & Latest Posts" section" at bounding box center [118, 258] width 192 height 10
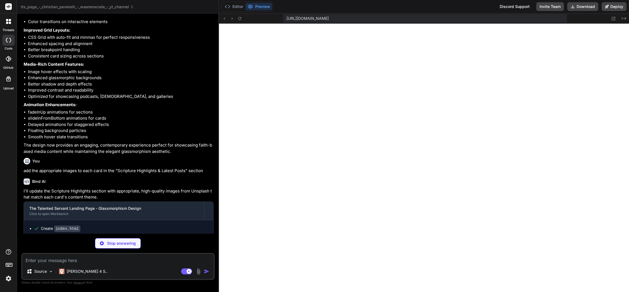
scroll to position [2530, 0]
click at [238, 19] on icon at bounding box center [239, 18] width 5 height 5
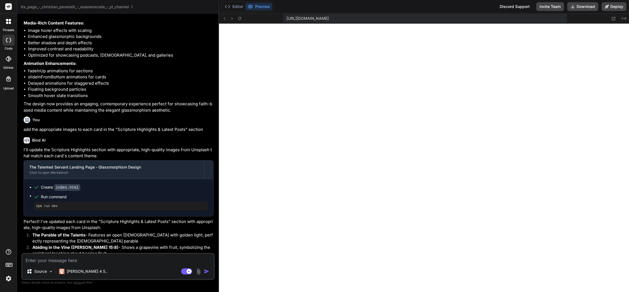
scroll to position [2545, 0]
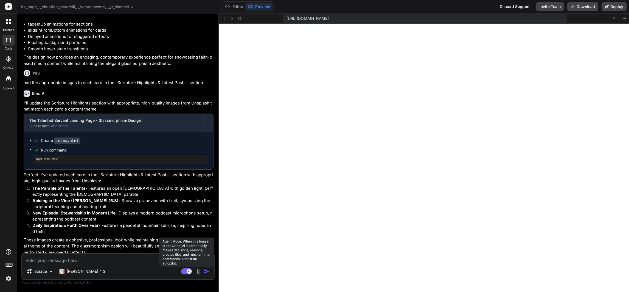
click at [186, 270] on rect at bounding box center [186, 271] width 11 height 6
click at [185, 270] on rect at bounding box center [184, 271] width 5 height 5
click at [98, 259] on textarea at bounding box center [118, 258] width 192 height 10
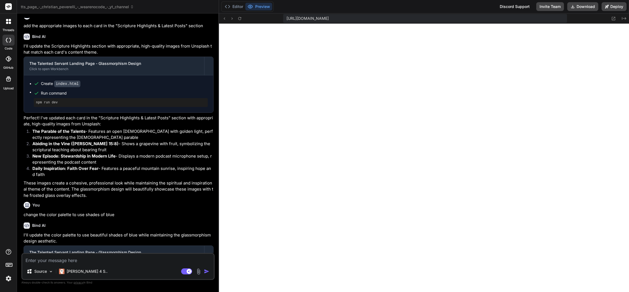
scroll to position [2708, 0]
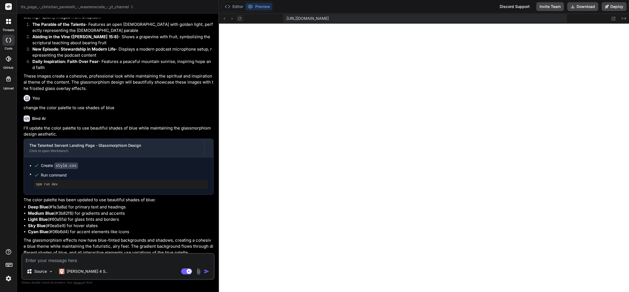
click at [241, 17] on icon at bounding box center [239, 18] width 3 height 3
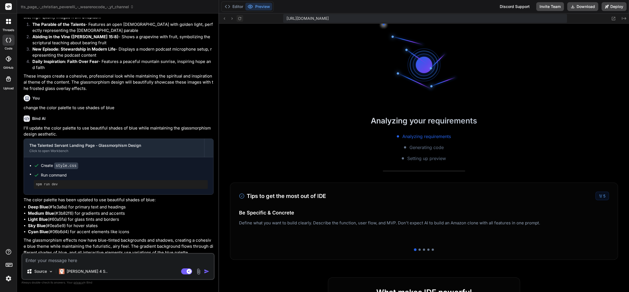
scroll to position [2746, 0]
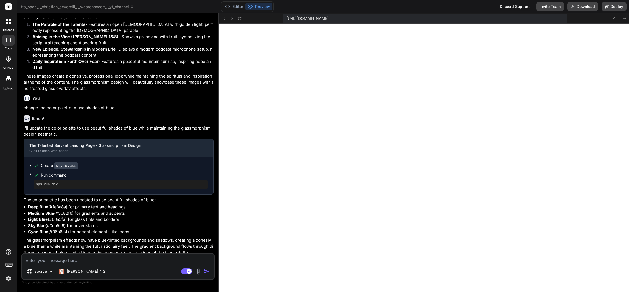
click at [74, 256] on textarea at bounding box center [118, 258] width 192 height 10
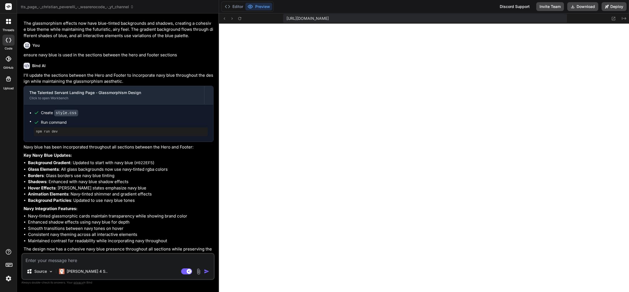
scroll to position [2927, 0]
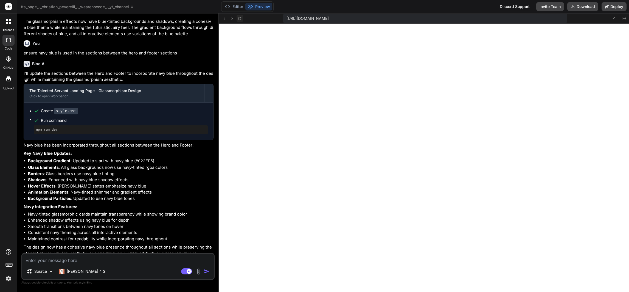
click at [241, 19] on icon at bounding box center [239, 18] width 3 height 3
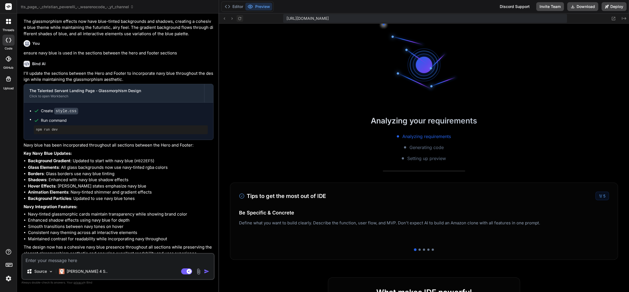
scroll to position [2920, 0]
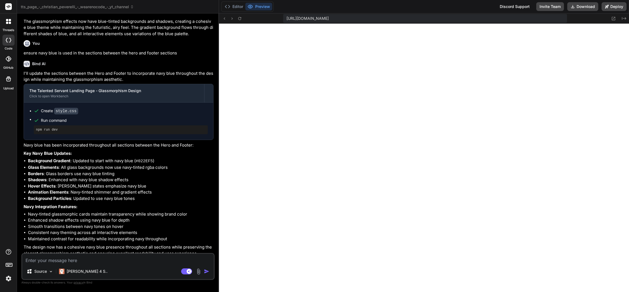
click at [93, 258] on textarea at bounding box center [118, 258] width 192 height 10
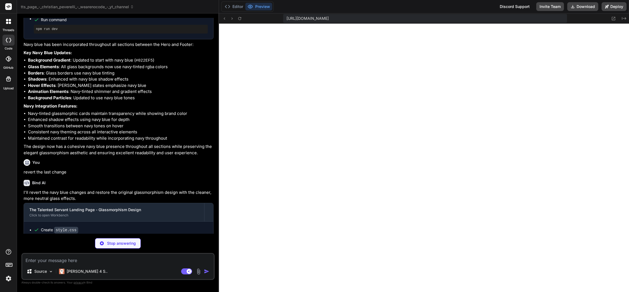
scroll to position [3052, 0]
click at [240, 18] on icon at bounding box center [239, 18] width 5 height 5
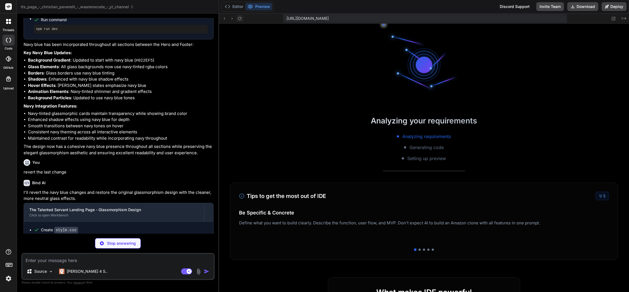
scroll to position [3094, 0]
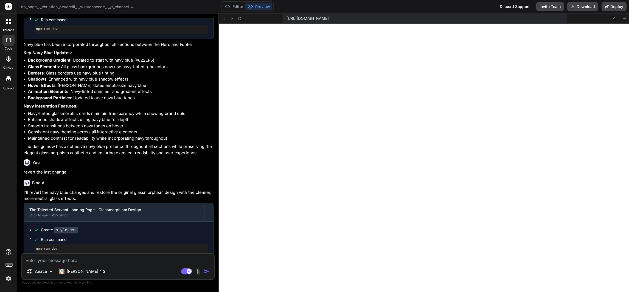
click at [49, 255] on textarea at bounding box center [118, 258] width 192 height 10
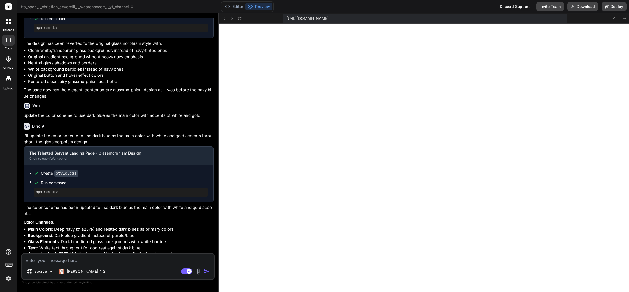
scroll to position [3309, 0]
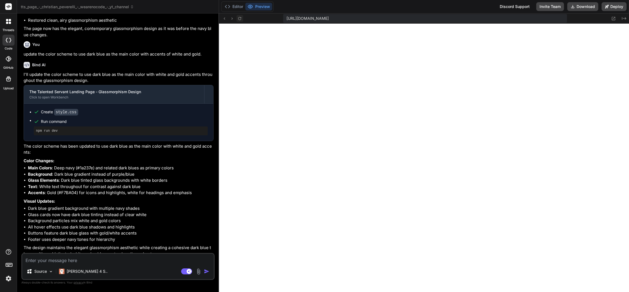
click at [240, 17] on icon at bounding box center [239, 18] width 5 height 5
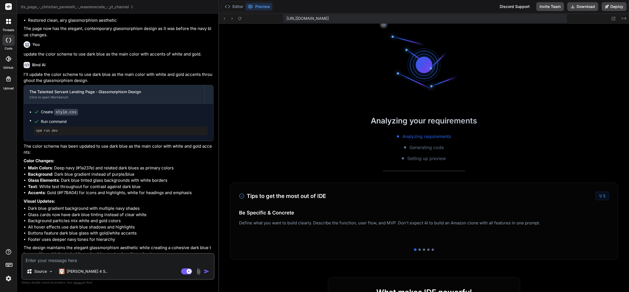
scroll to position [3268, 0]
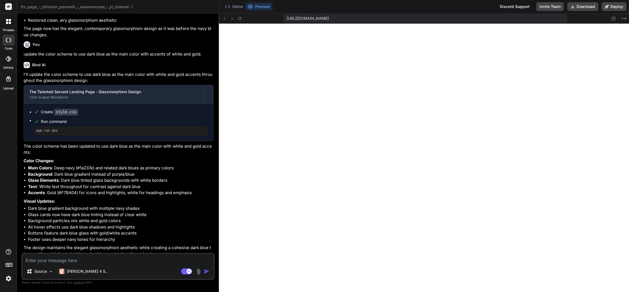
click at [133, 262] on textarea at bounding box center [118, 258] width 192 height 10
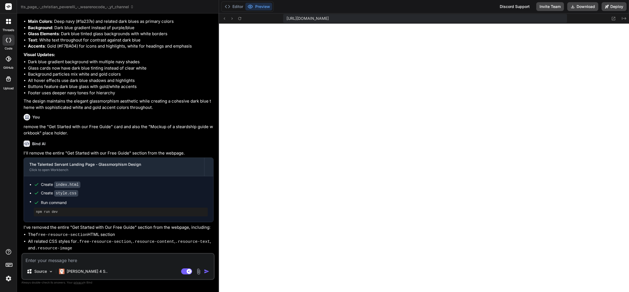
scroll to position [3475, 0]
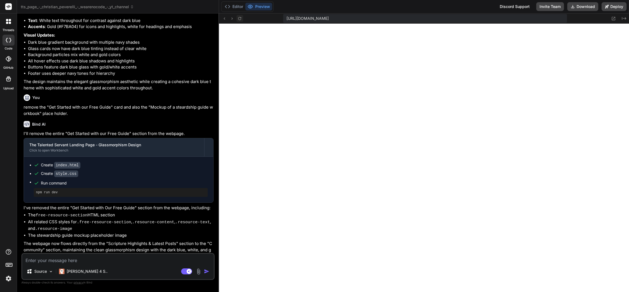
click at [239, 16] on icon at bounding box center [239, 18] width 5 height 5
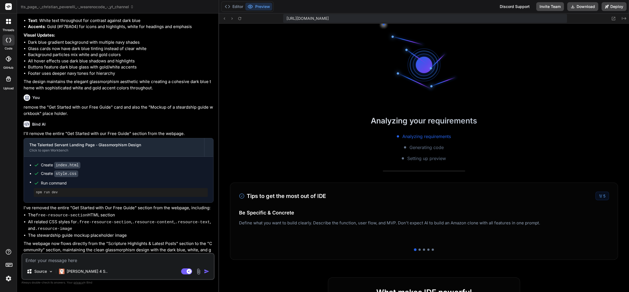
scroll to position [3442, 0]
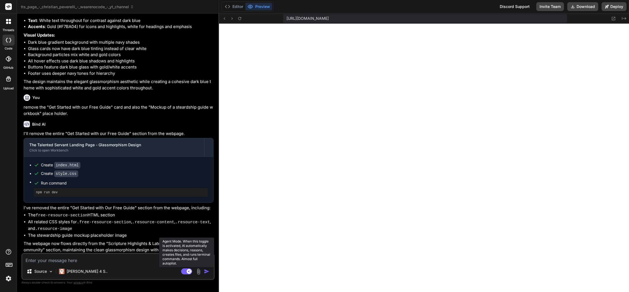
click at [191, 271] on rect at bounding box center [189, 271] width 5 height 5
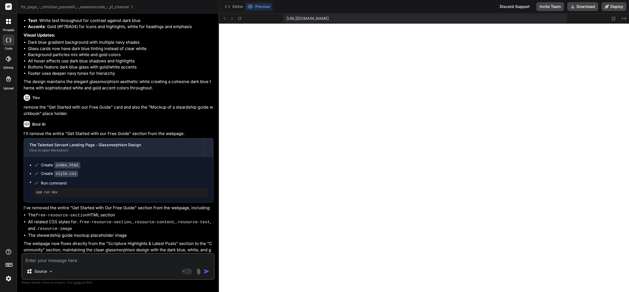
click at [5, 277] on img at bounding box center [8, 277] width 9 height 9
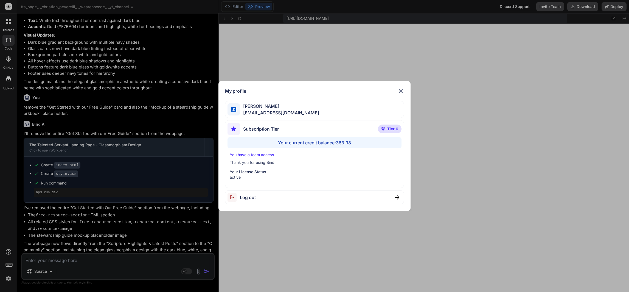
click at [5, 279] on div "My profile [PERSON_NAME] [EMAIL_ADDRESS][DOMAIN_NAME] Subscription Tier Tier 6 …" at bounding box center [314, 146] width 629 height 292
